Goal: Navigation & Orientation: Find specific page/section

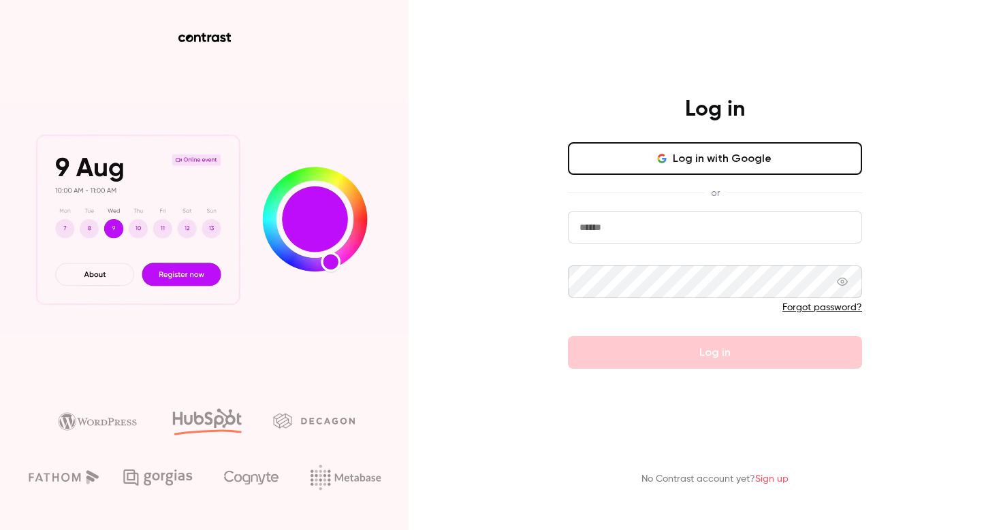
click at [676, 163] on button "Log in with Google" at bounding box center [715, 158] width 294 height 33
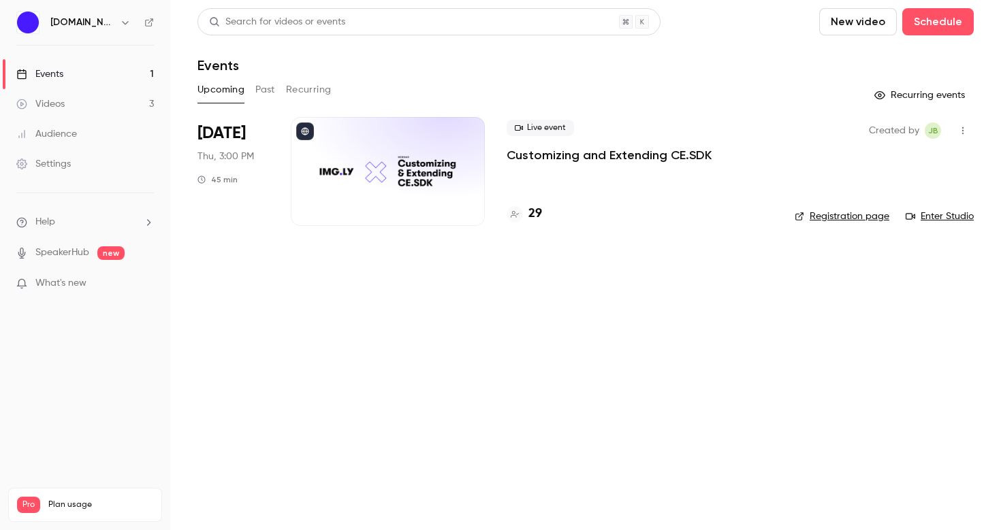
click at [233, 153] on span "Thu, 3:00 PM" at bounding box center [225, 157] width 57 height 14
click at [841, 219] on link "Registration page" at bounding box center [841, 217] width 95 height 14
